Goal: Transaction & Acquisition: Subscribe to service/newsletter

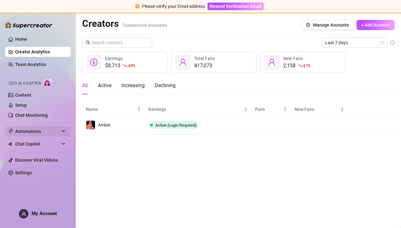
click at [62, 129] on div "Automations" at bounding box center [38, 131] width 66 height 10
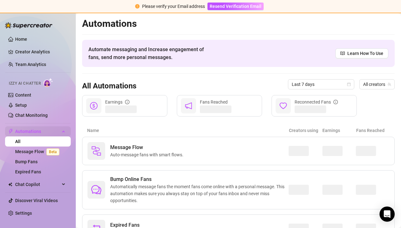
click at [63, 131] on div "Automations" at bounding box center [38, 131] width 66 height 10
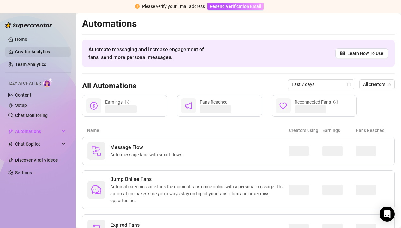
click at [34, 51] on link "Creator Analytics" at bounding box center [40, 52] width 51 height 10
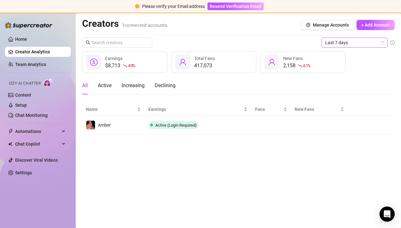
click at [336, 45] on span "Last 7 days" at bounding box center [355, 42] width 59 height 9
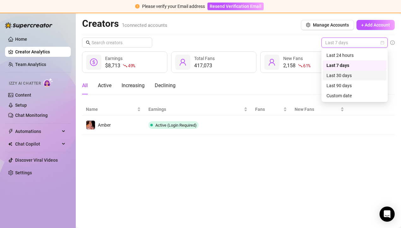
click at [344, 74] on div "Last 30 days" at bounding box center [355, 75] width 56 height 7
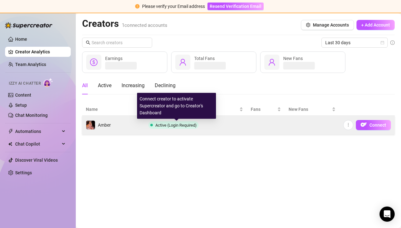
click at [187, 125] on span "Active (Login Required)" at bounding box center [176, 125] width 41 height 5
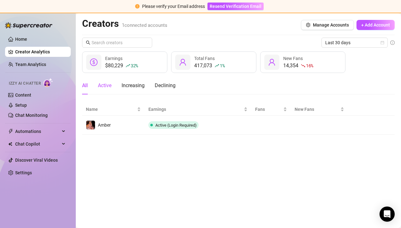
click at [104, 87] on div "Active" at bounding box center [105, 86] width 14 height 8
click at [133, 89] on div "Increasing" at bounding box center [133, 86] width 23 height 8
click at [168, 83] on div "Declining" at bounding box center [165, 86] width 21 height 8
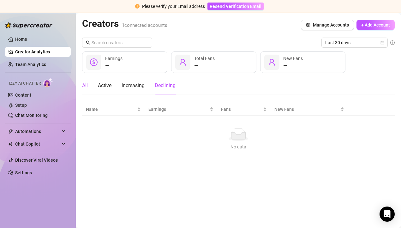
click at [86, 85] on div "All" at bounding box center [85, 86] width 6 height 8
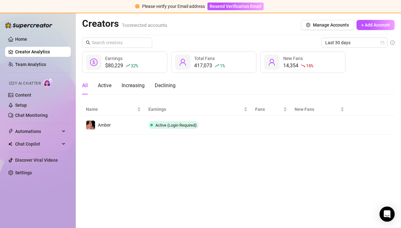
click at [40, 45] on ul "Home Creator Analytics Team Analytics Izzy AI Chatter Content Setup Chat Monito…" at bounding box center [38, 106] width 66 height 149
click at [27, 41] on link "Home" at bounding box center [21, 39] width 12 height 5
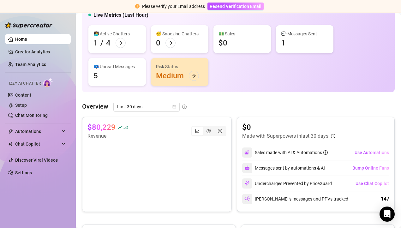
scroll to position [51, 0]
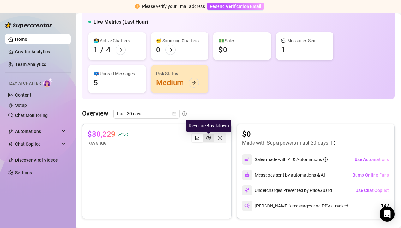
click at [209, 139] on icon "pie-chart" at bounding box center [209, 138] width 4 height 4
click at [205, 135] on input "segmented control" at bounding box center [205, 135] width 0 height 0
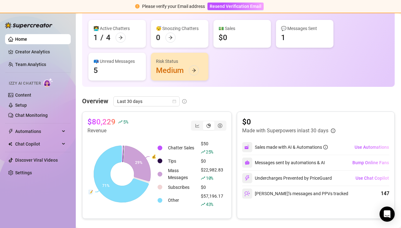
scroll to position [65, 0]
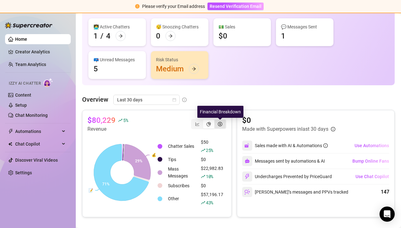
click at [220, 123] on icon "dollar-circle" at bounding box center [220, 124] width 4 height 4
click at [216, 121] on input "segmented control" at bounding box center [216, 121] width 0 height 0
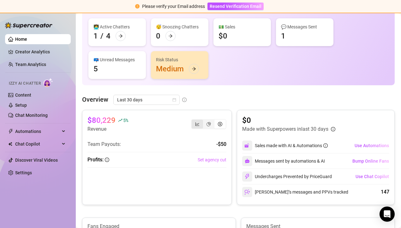
click at [198, 124] on icon "line-chart" at bounding box center [198, 123] width 4 height 3
click at [193, 121] on input "segmented control" at bounding box center [193, 121] width 0 height 0
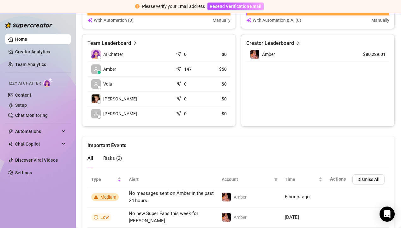
scroll to position [323, 0]
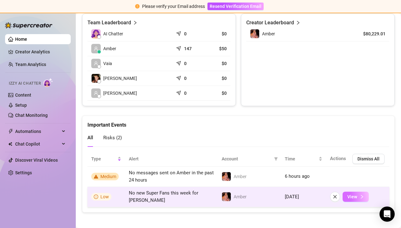
click at [356, 195] on span "View" at bounding box center [353, 196] width 10 height 5
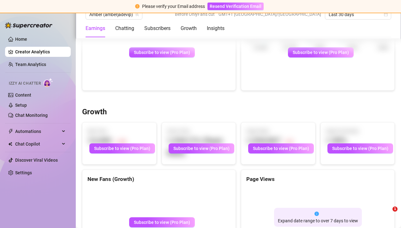
scroll to position [532, 0]
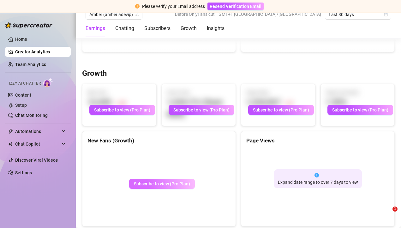
click at [162, 182] on span "Subscribe to view (Pro Plan)" at bounding box center [162, 183] width 56 height 5
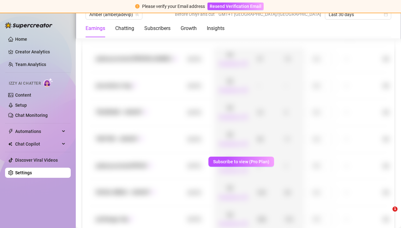
scroll to position [801, 0]
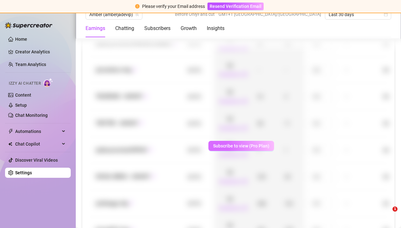
click at [248, 148] on span "Subscribe to view (Pro Plan)" at bounding box center [241, 145] width 56 height 5
click at [32, 172] on link "Settings" at bounding box center [23, 172] width 17 height 5
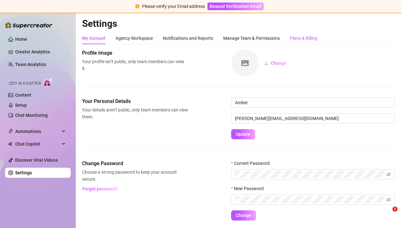
click at [299, 35] on div "Plans & Billing" at bounding box center [303, 38] width 27 height 7
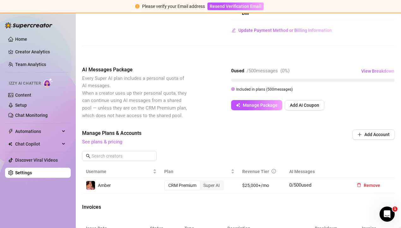
scroll to position [97, 0]
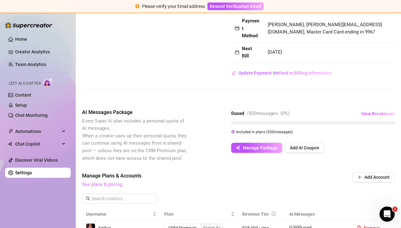
click at [109, 182] on link "See plans & pricing" at bounding box center [102, 185] width 40 height 6
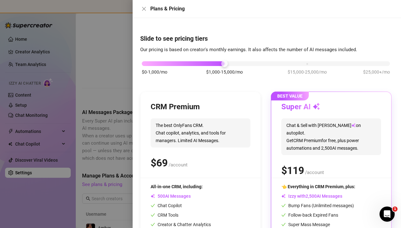
scroll to position [6, 0]
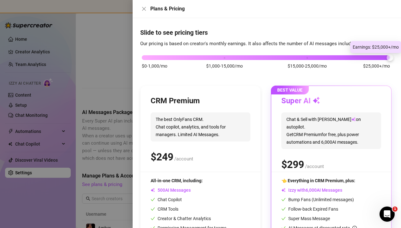
drag, startPoint x: 224, startPoint y: 59, endPoint x: 392, endPoint y: 60, distance: 167.5
click at [392, 60] on div at bounding box center [390, 57] width 7 height 7
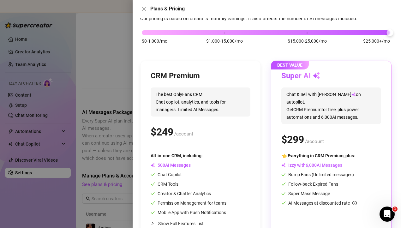
scroll to position [52, 0]
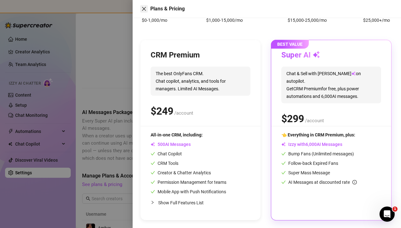
click at [144, 7] on icon "close" at bounding box center [144, 8] width 5 height 5
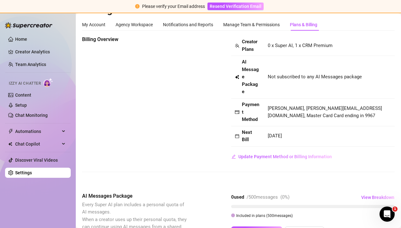
scroll to position [0, 0]
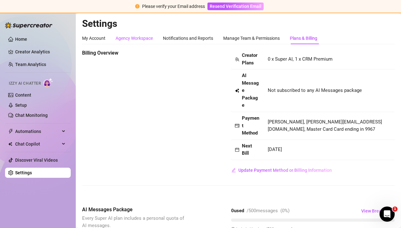
click at [142, 38] on div "Agency Workspace" at bounding box center [134, 38] width 37 height 7
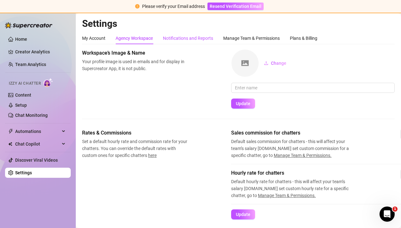
click at [175, 40] on div "Notifications and Reports" at bounding box center [188, 38] width 50 height 7
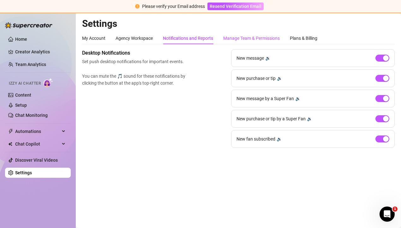
click at [250, 39] on div "Manage Team & Permissions" at bounding box center [251, 38] width 57 height 7
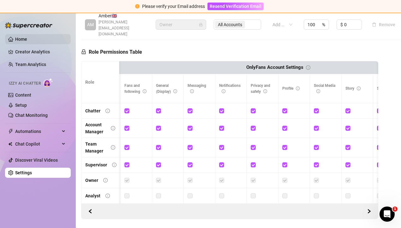
click at [27, 41] on link "Home" at bounding box center [21, 39] width 12 height 5
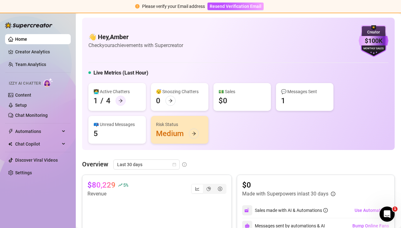
click at [119, 102] on icon "arrow-right" at bounding box center [121, 101] width 4 height 4
